Goal: Task Accomplishment & Management: Complete application form

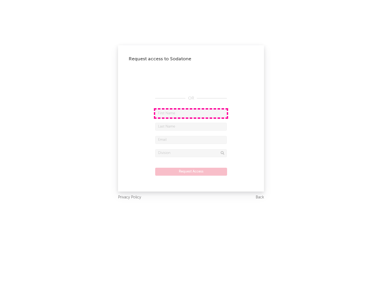
click at [191, 113] on input "text" at bounding box center [191, 114] width 72 height 8
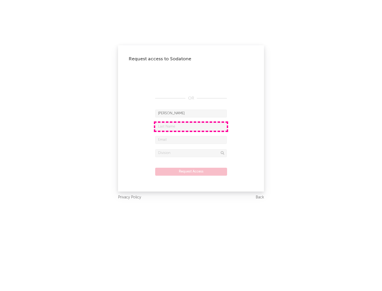
type input "[PERSON_NAME]"
click at [191, 127] on input "text" at bounding box center [191, 127] width 72 height 8
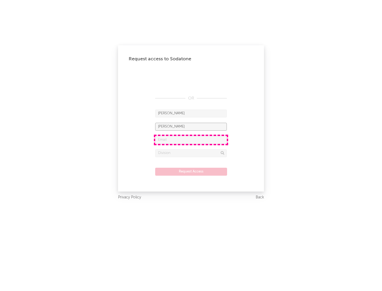
type input "[PERSON_NAME]"
click at [191, 140] on input "text" at bounding box center [191, 140] width 72 height 8
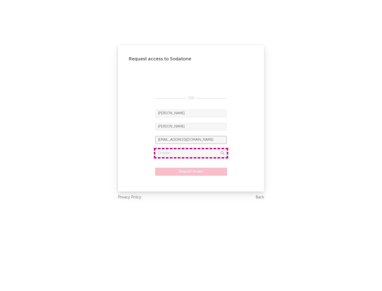
type input "[EMAIL_ADDRESS][DOMAIN_NAME]"
click at [191, 153] on input "text" at bounding box center [191, 153] width 72 height 8
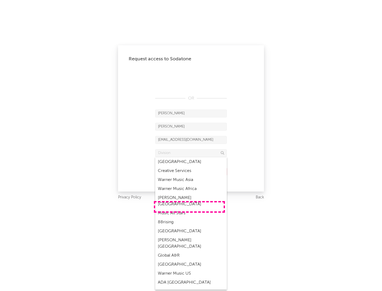
click at [189, 209] on div "Music All Stars" at bounding box center [191, 213] width 72 height 9
type input "Music All Stars"
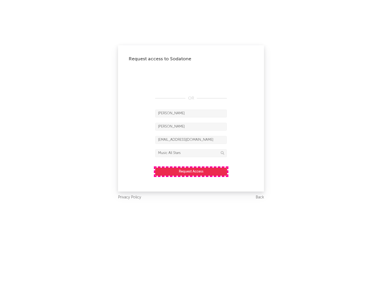
click at [191, 172] on button "Request Access" at bounding box center [191, 172] width 72 height 8
